Goal: Information Seeking & Learning: Check status

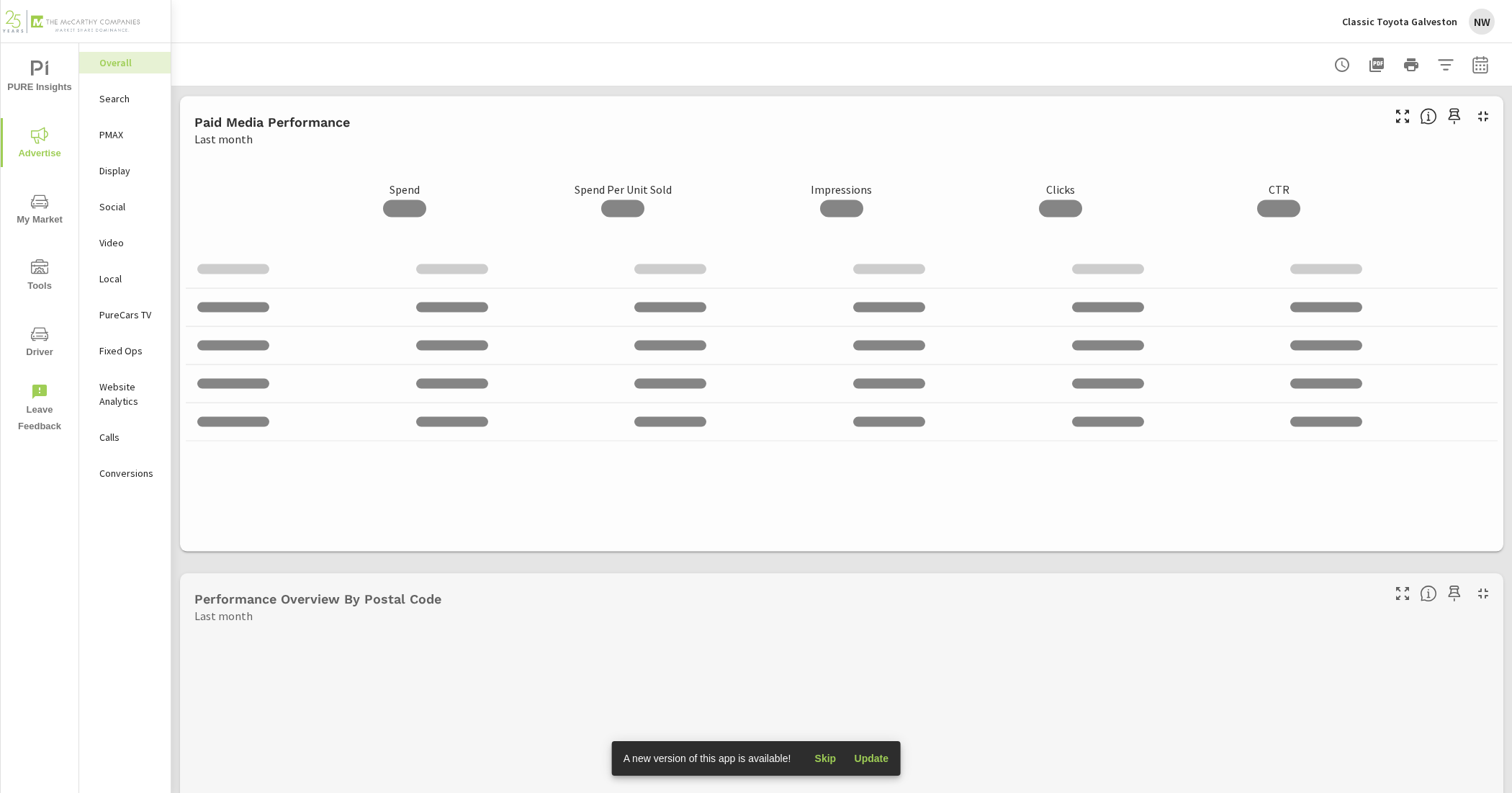
click at [1376, 25] on p "Classic Toyota Galveston" at bounding box center [1399, 22] width 115 height 13
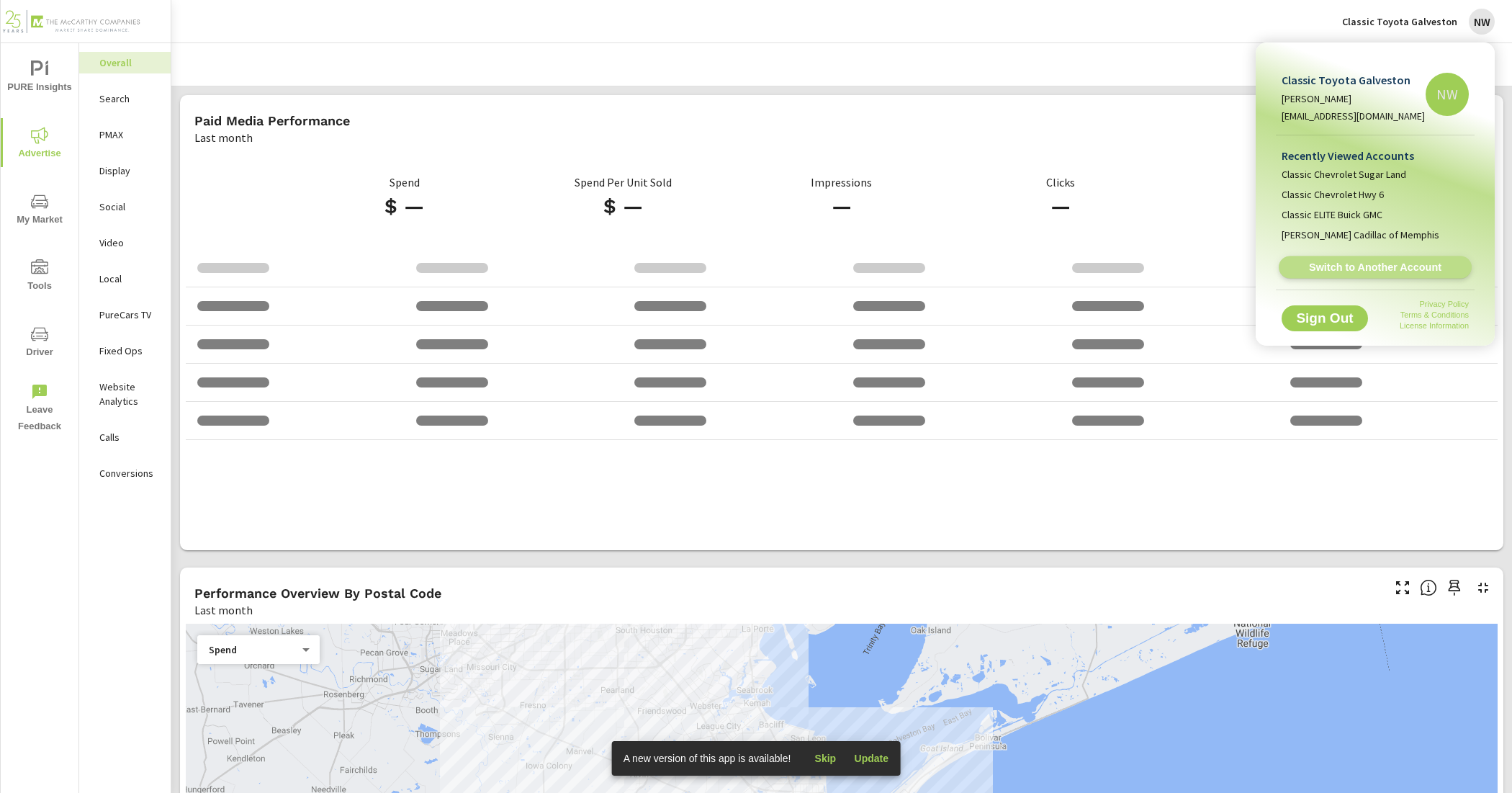
click at [1384, 265] on span "Switch to Another Account" at bounding box center [1375, 267] width 177 height 14
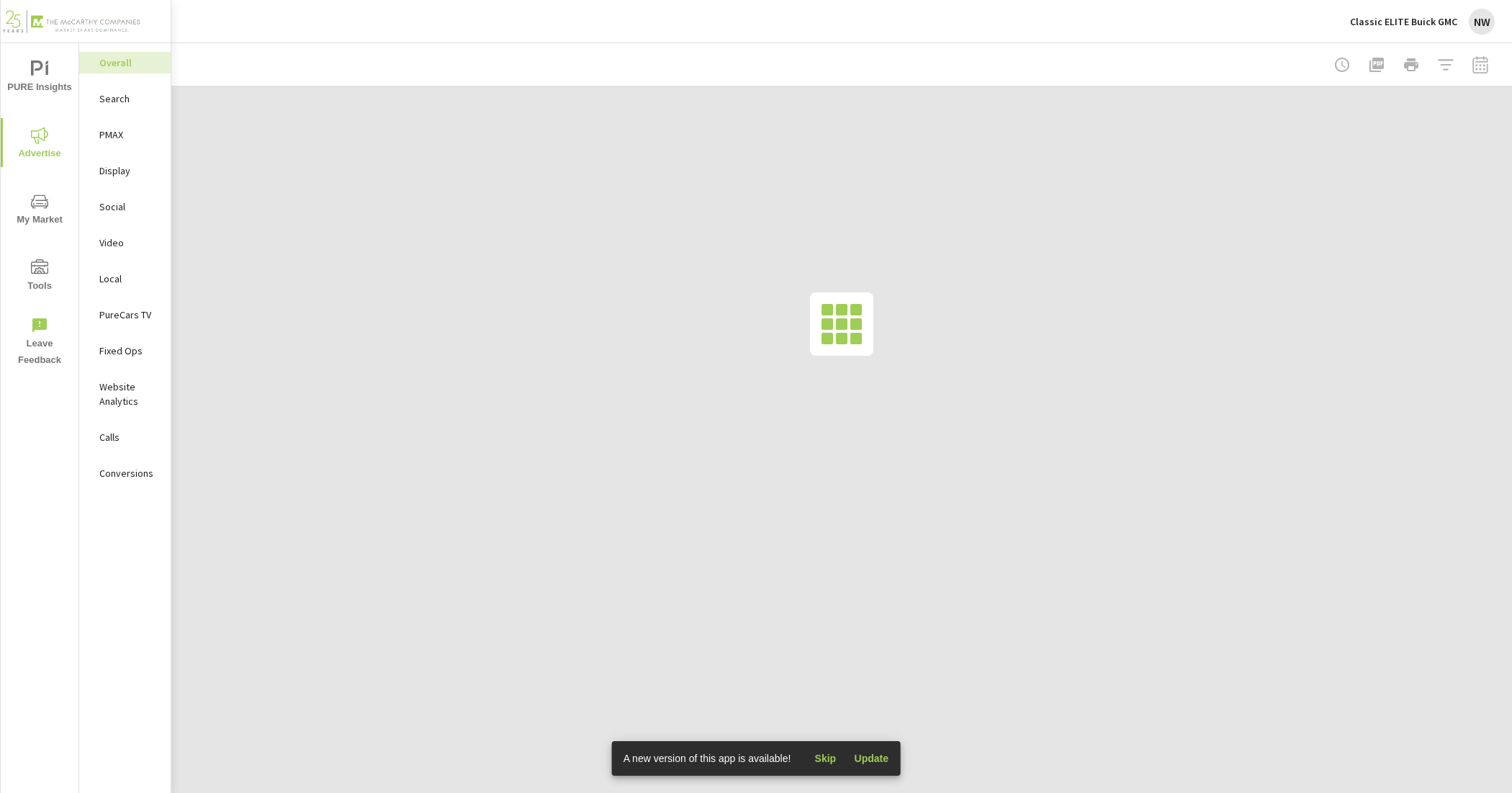
click at [126, 317] on p "PureCars TV" at bounding box center [130, 315] width 60 height 15
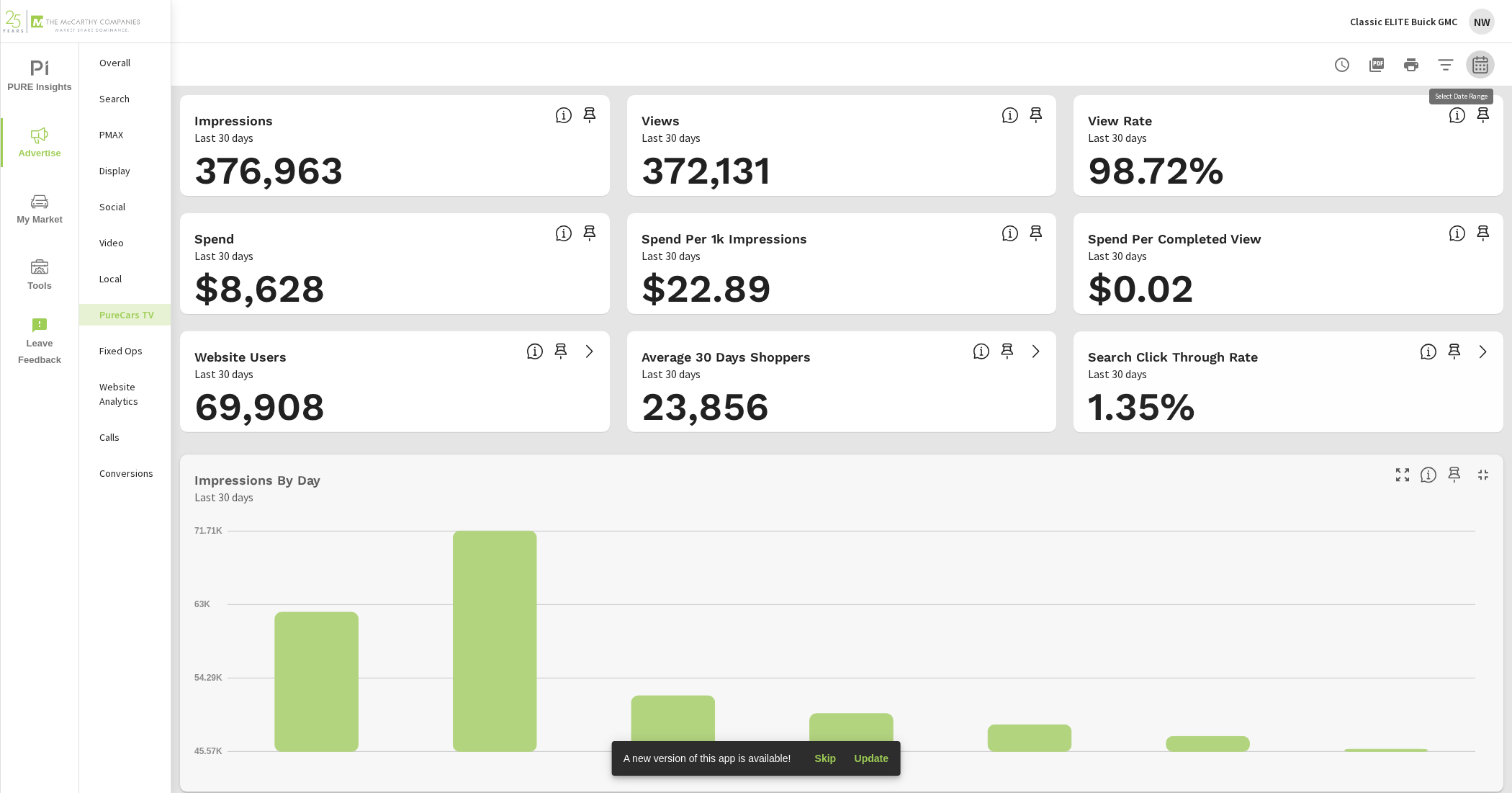
click at [1472, 63] on icon "button" at bounding box center [1480, 64] width 17 height 17
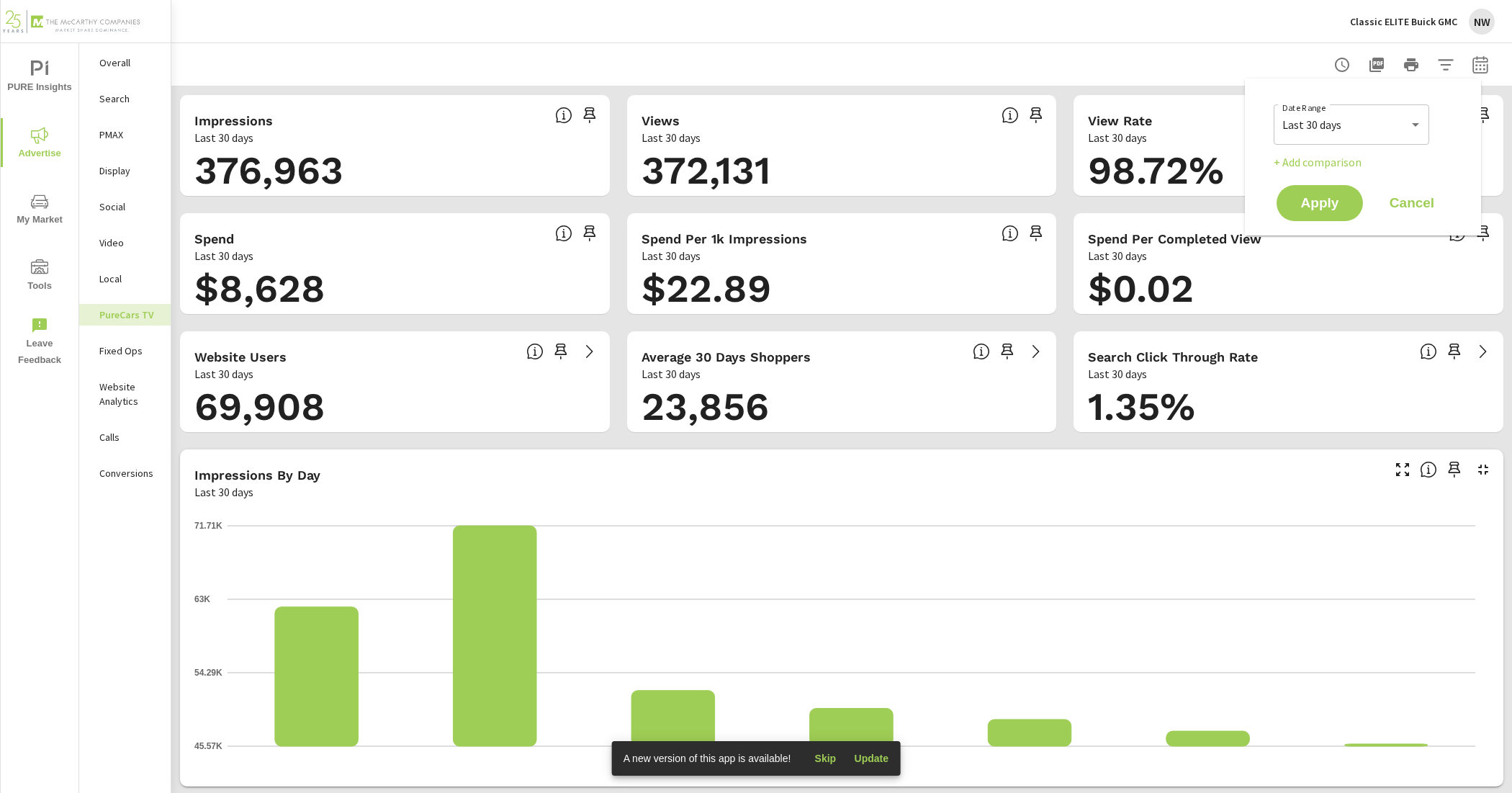
scroll to position [270, 0]
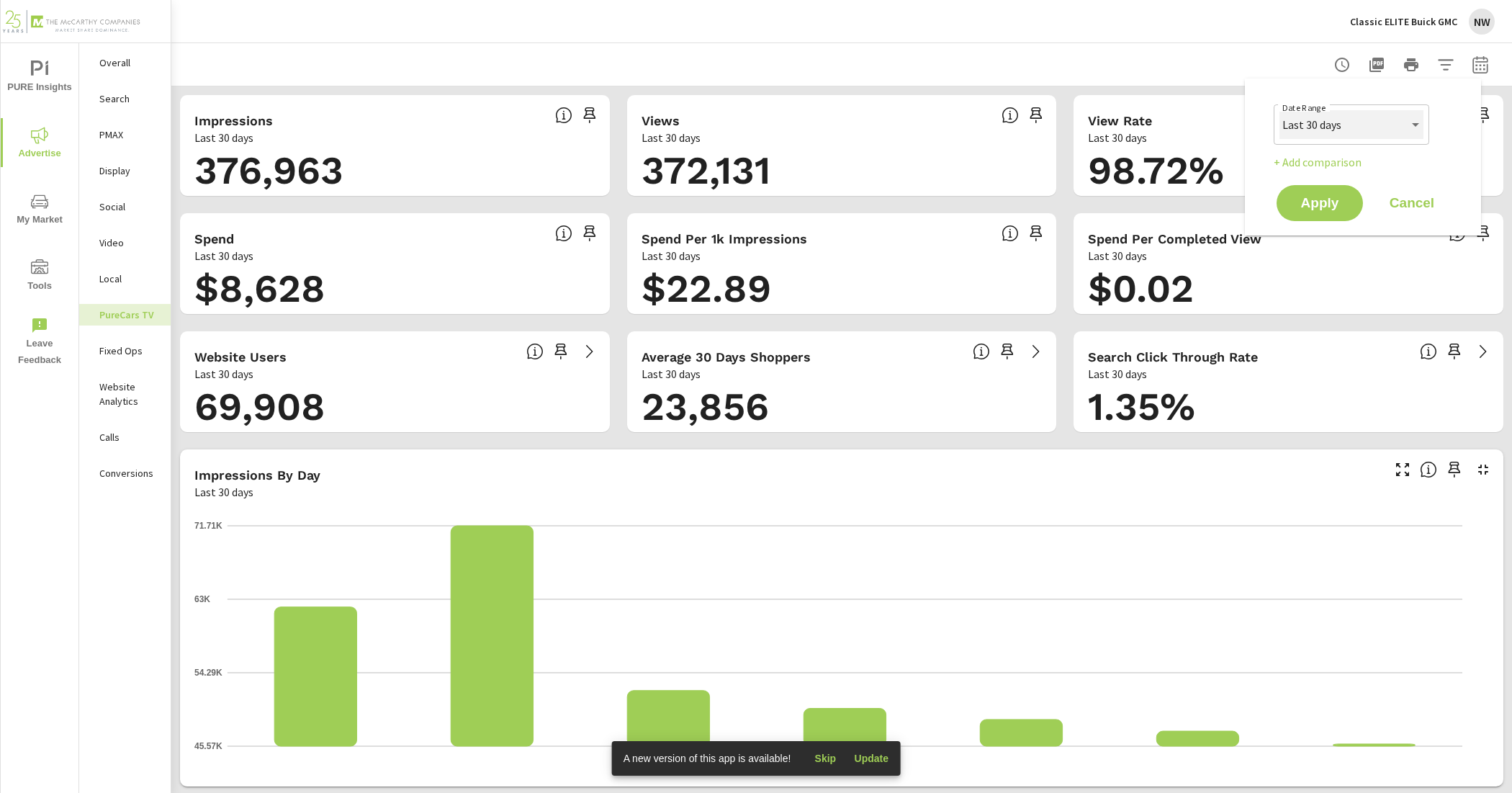
click at [1357, 121] on select "Custom [DATE] Last week Last 7 days Last 14 days Last 30 days Last 45 days Last…" at bounding box center [1352, 125] width 144 height 29
click at [1280, 110] on select "Custom [DATE] Last week Last 7 days Last 14 days Last 30 days Last 45 days Last…" at bounding box center [1352, 125] width 144 height 29
select select "Last month"
click at [1348, 203] on span "Apply" at bounding box center [1319, 203] width 59 height 14
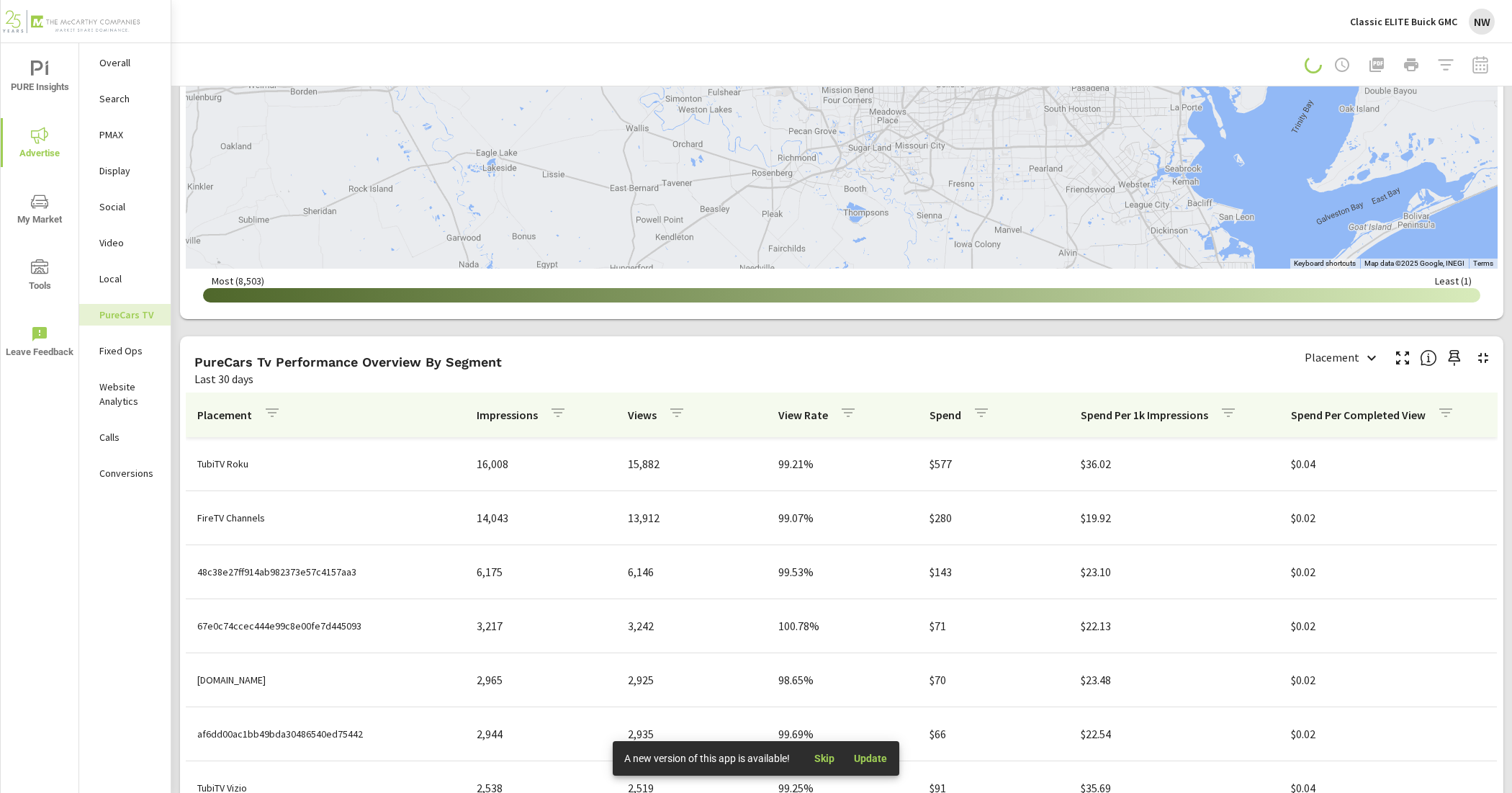
scroll to position [1773, 0]
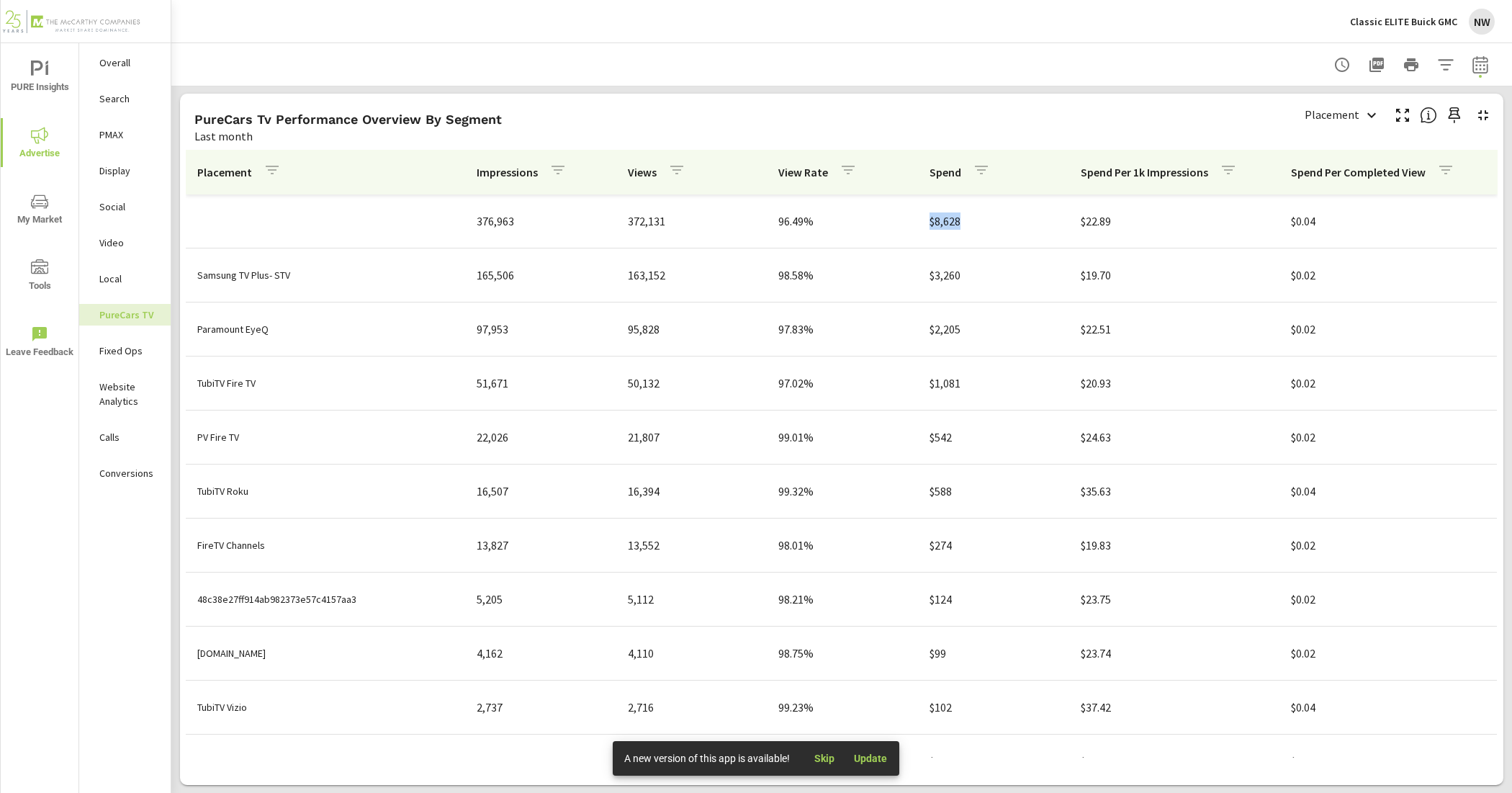
drag, startPoint x: 895, startPoint y: 224, endPoint x: 955, endPoint y: 232, distance: 60.5
click at [955, 232] on td "$8,628" at bounding box center [993, 221] width 151 height 41
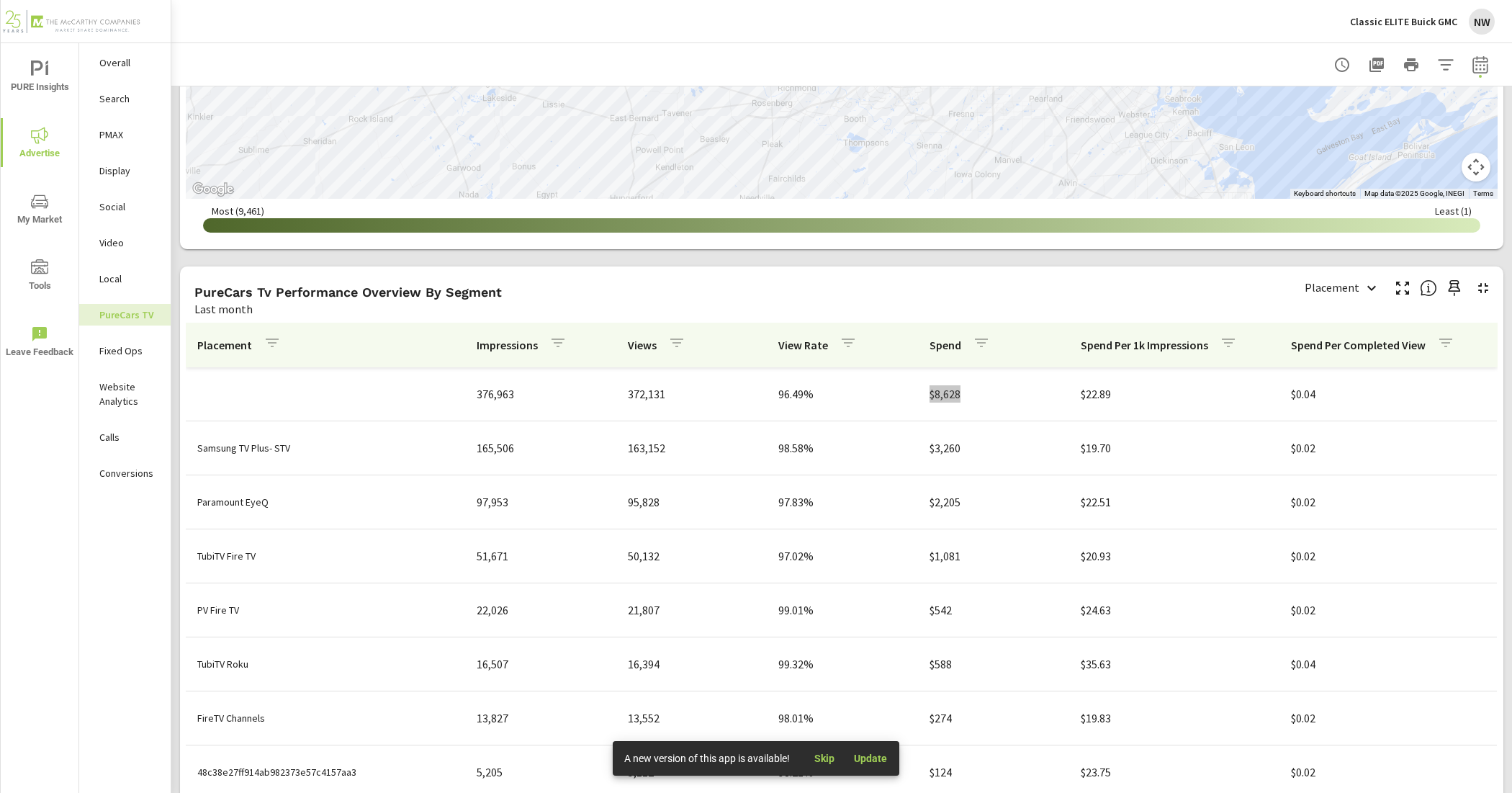
scroll to position [1592, 0]
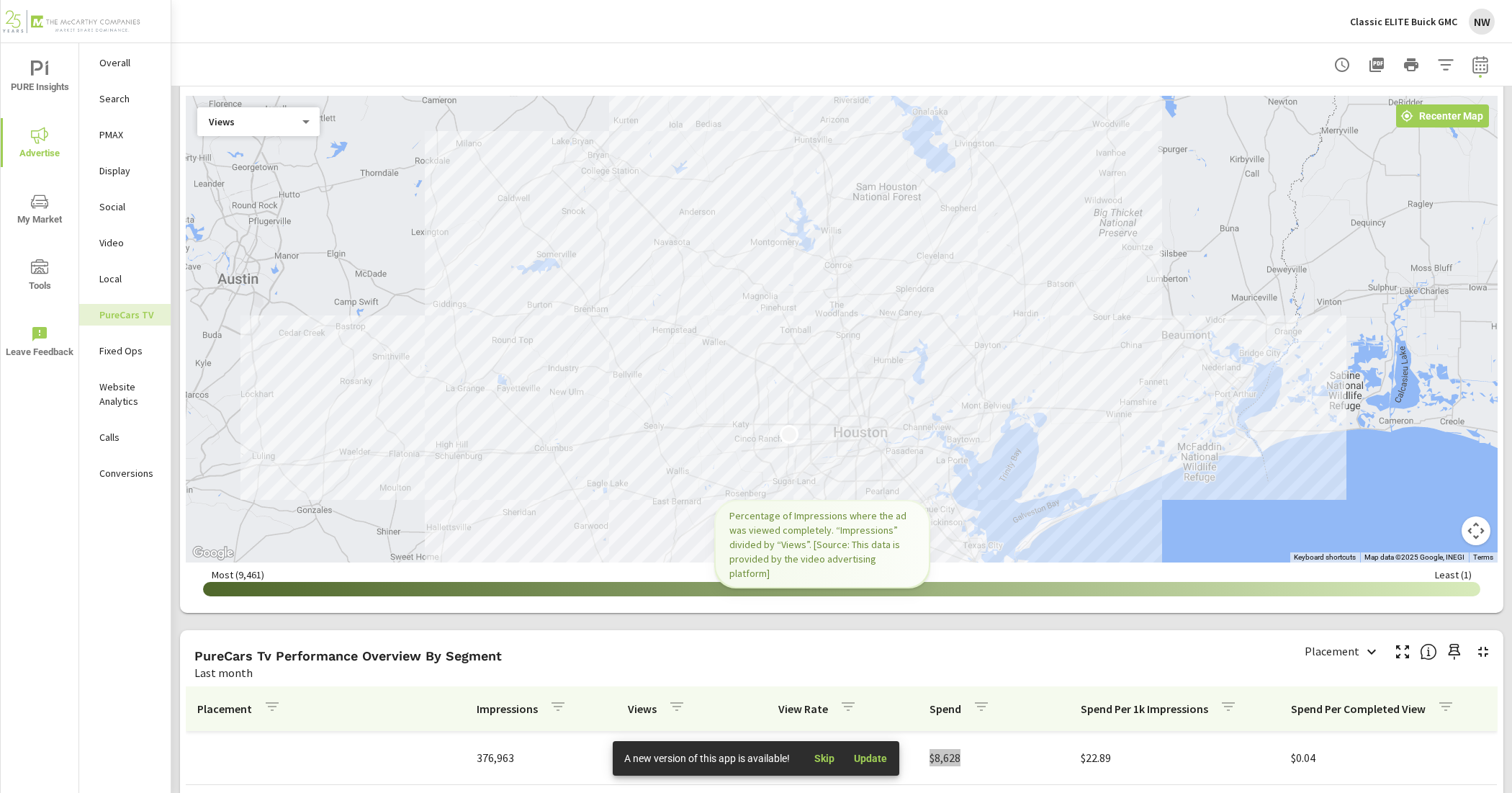
scroll to position [1233, 0]
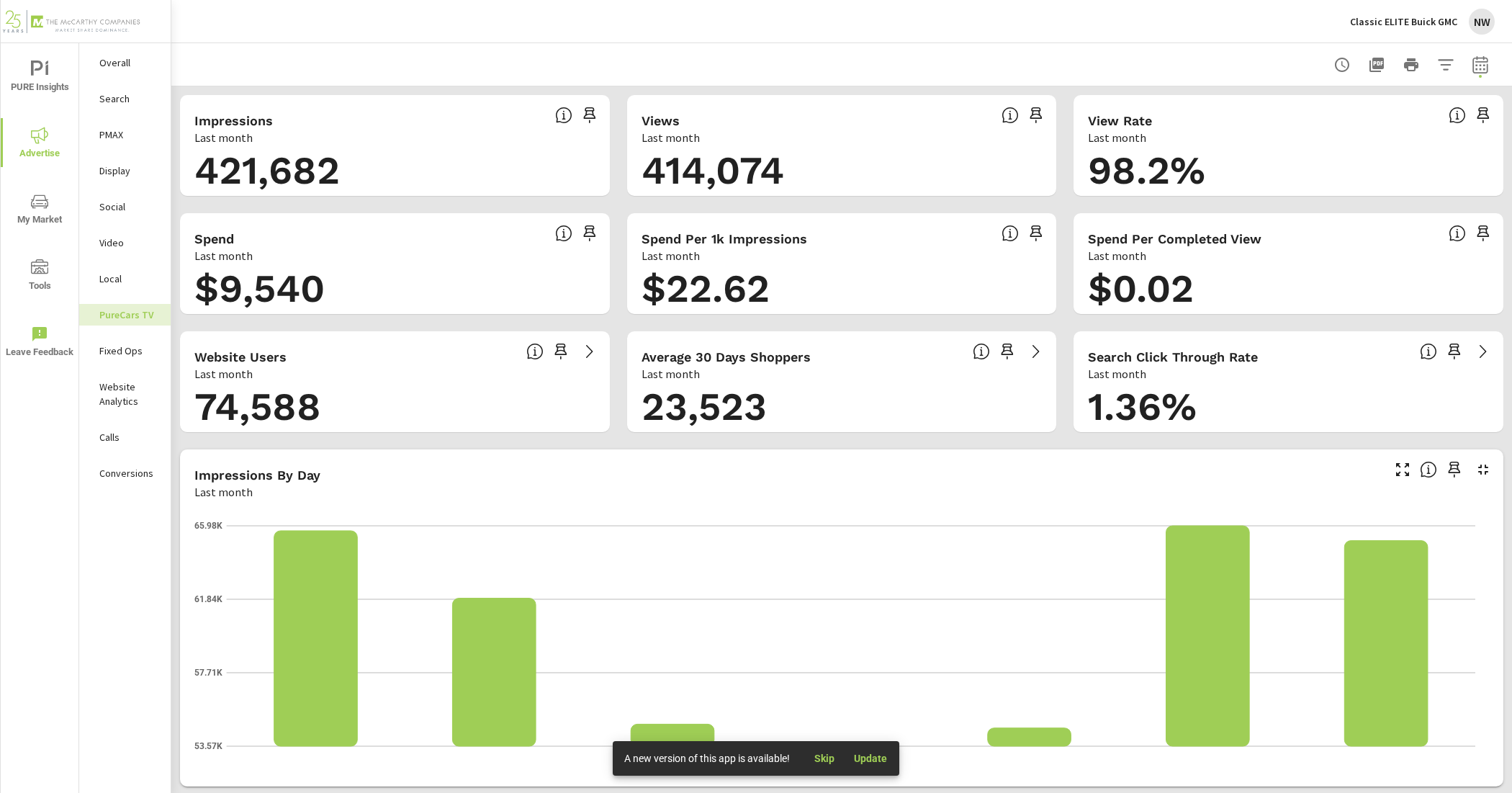
click at [1480, 66] on button "button" at bounding box center [1480, 65] width 29 height 29
select select "Last month"
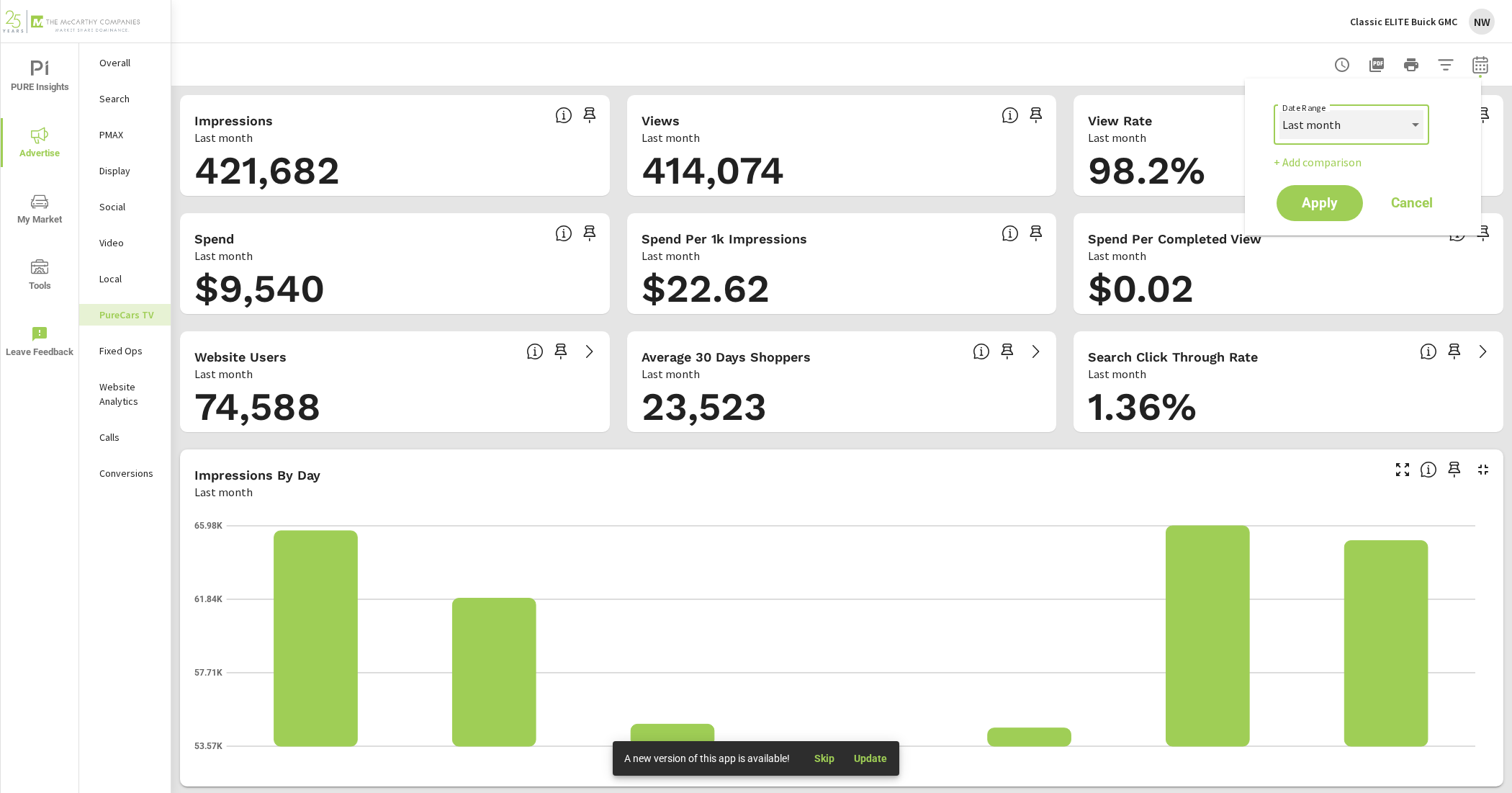
click at [1387, 116] on select "Custom [DATE] Last week Last 7 days Last 14 days Last 30 days Last 45 days Last…" at bounding box center [1352, 125] width 144 height 29
click at [1280, 110] on select "Custom [DATE] Last week Last 7 days Last 14 days Last 30 days Last 45 days Last…" at bounding box center [1352, 125] width 144 height 29
click at [1344, 203] on span "Apply" at bounding box center [1319, 203] width 59 height 14
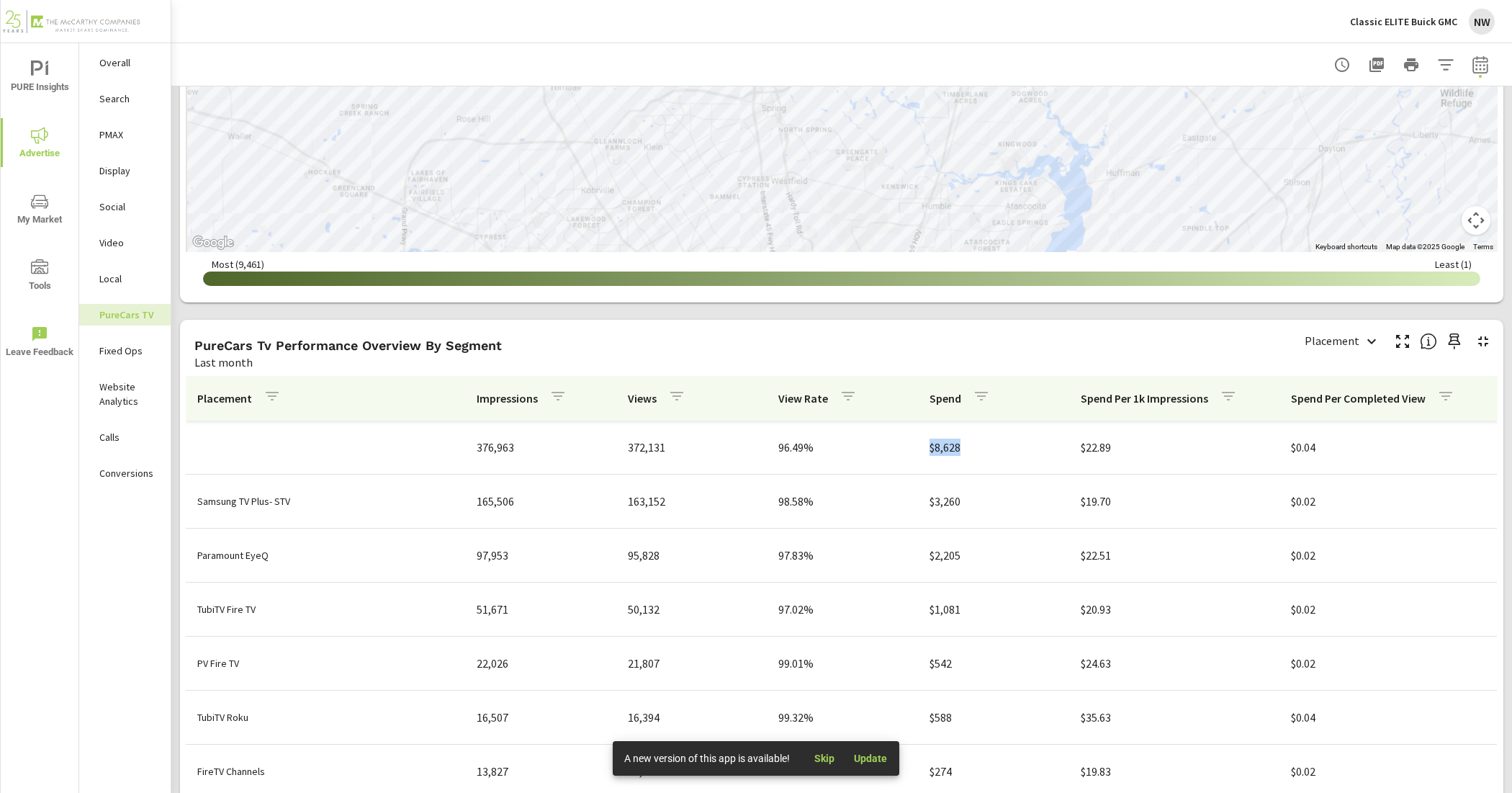
scroll to position [1710, 0]
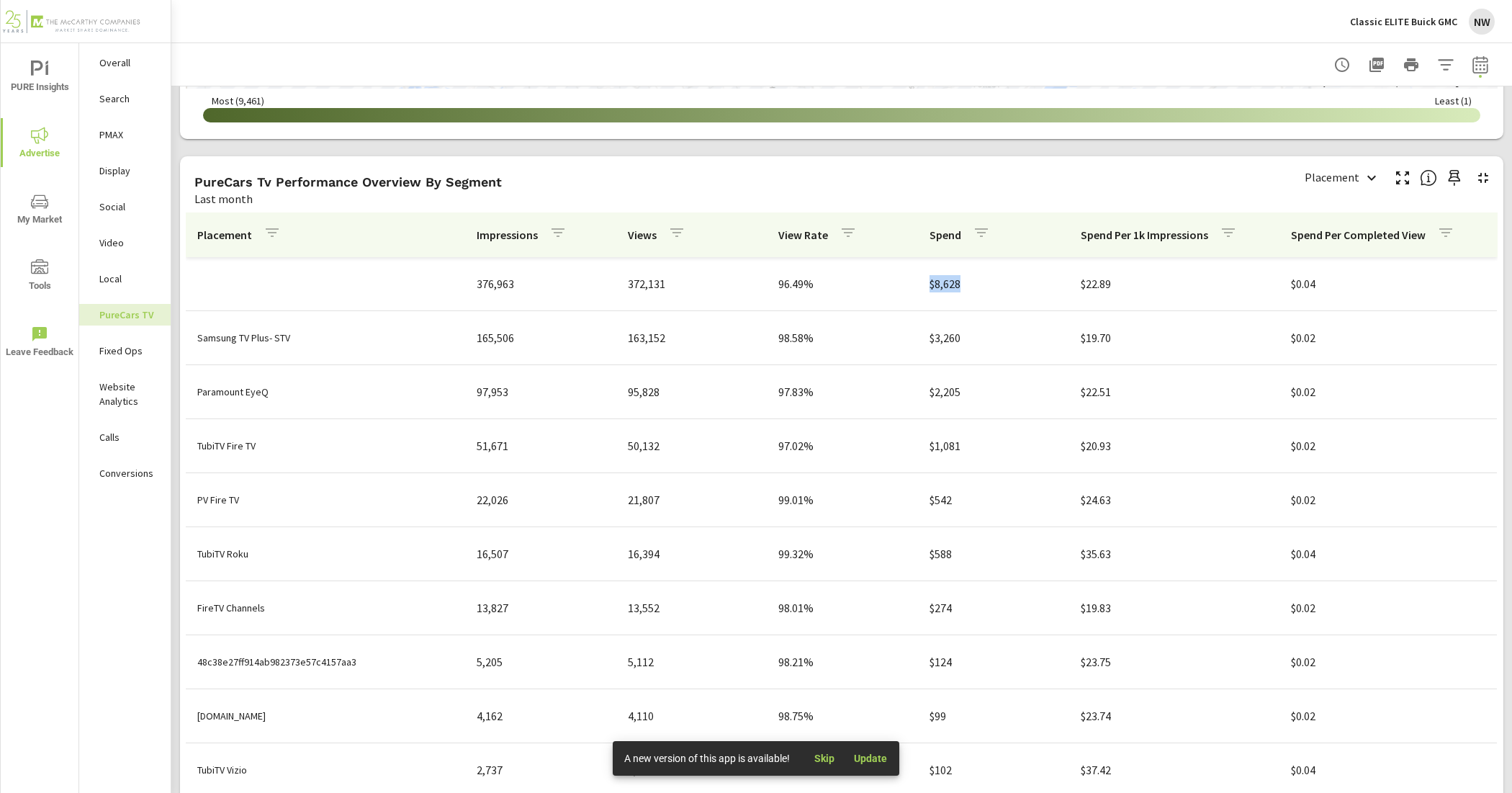
click at [141, 174] on p "Display" at bounding box center [130, 171] width 60 height 15
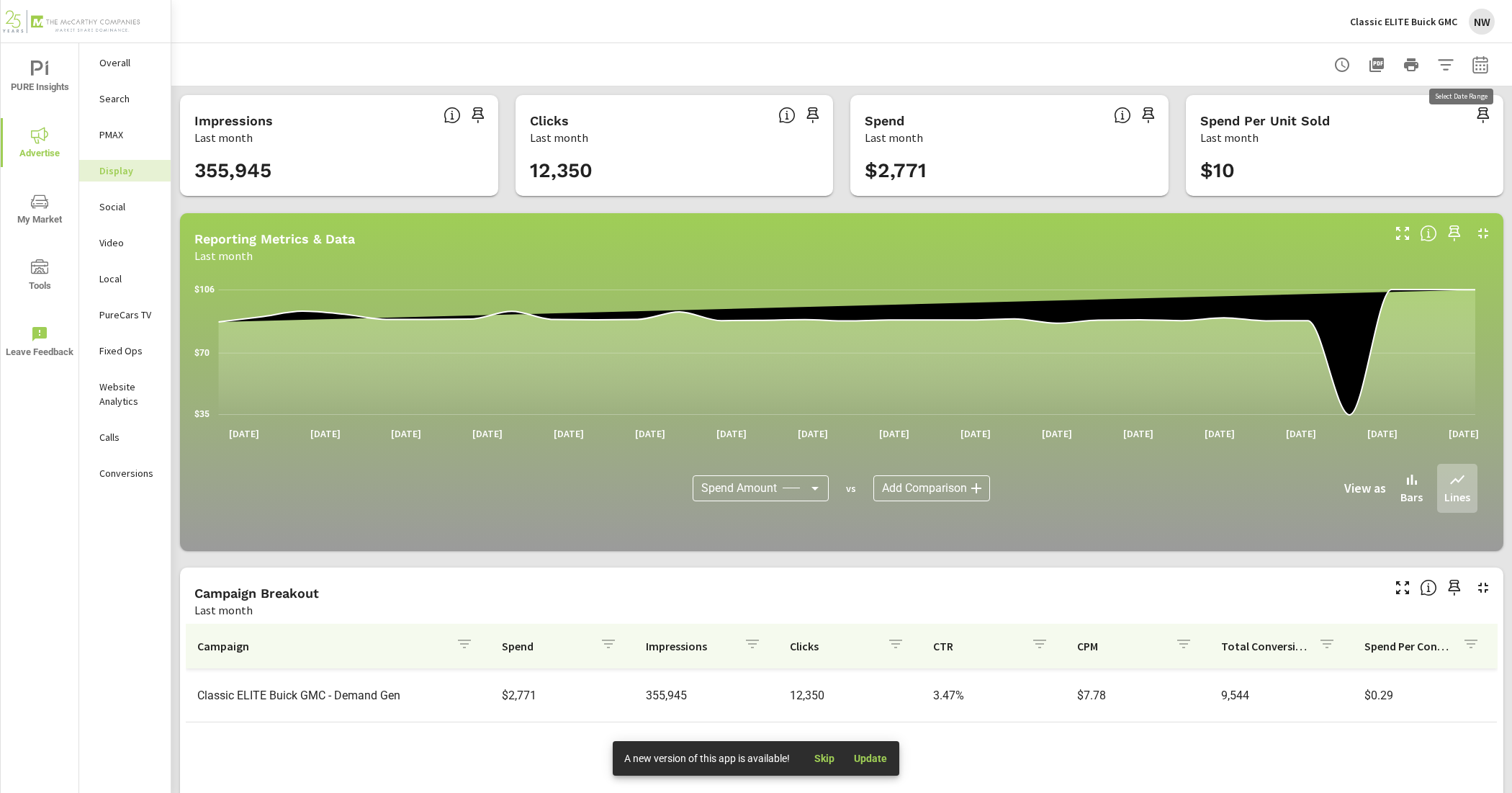
click at [1472, 62] on icon "button" at bounding box center [1480, 64] width 17 height 17
select select "Last month"
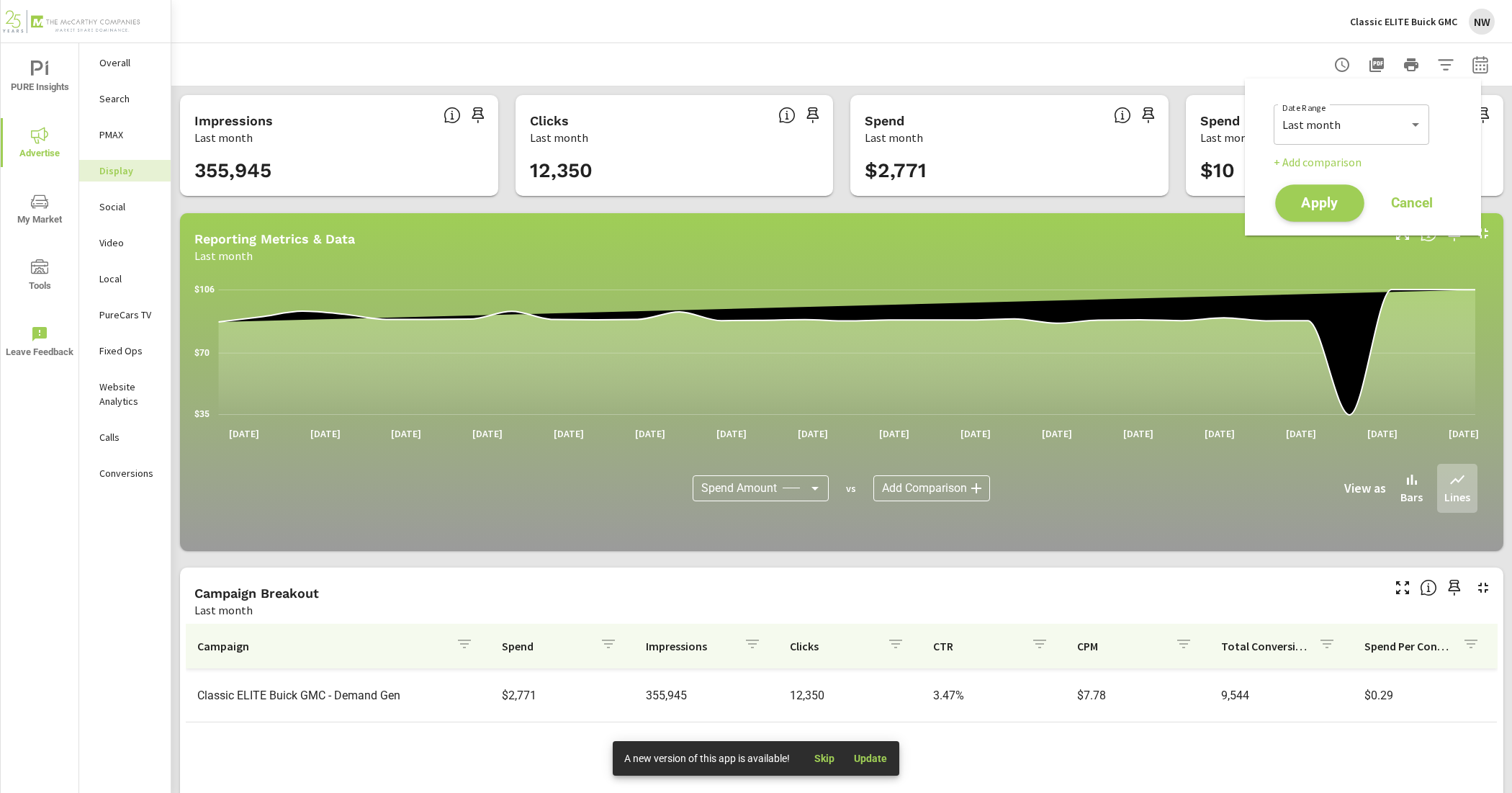
click at [1326, 211] on span "Apply" at bounding box center [1319, 203] width 59 height 14
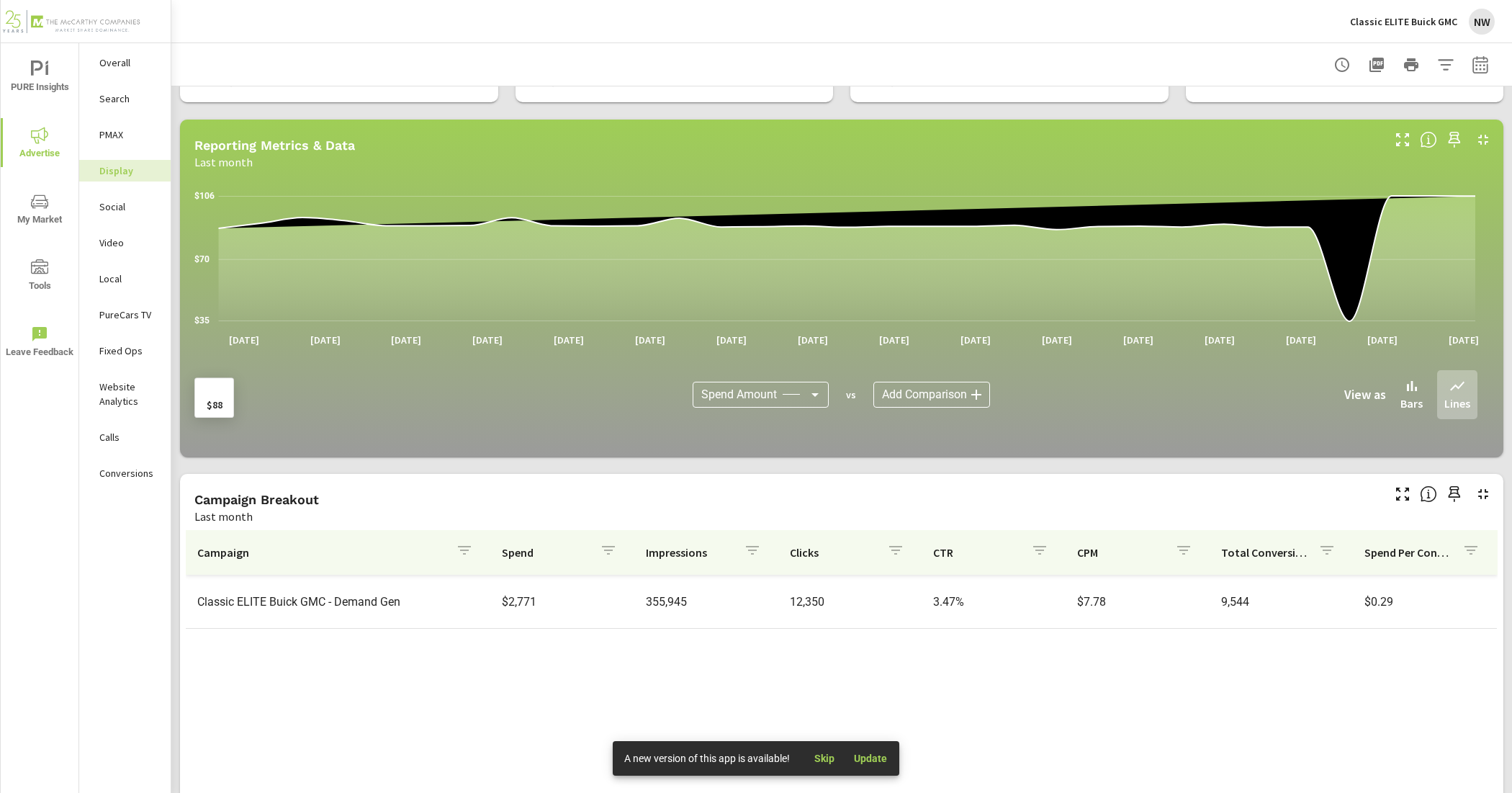
scroll to position [180, 0]
